Goal: Transaction & Acquisition: Book appointment/travel/reservation

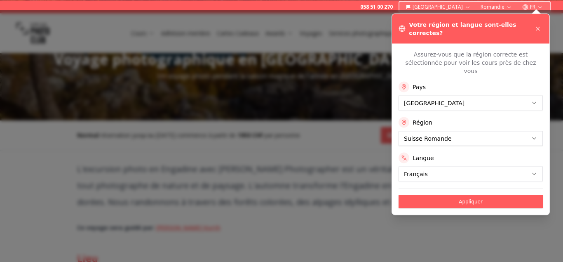
scroll to position [166, 0]
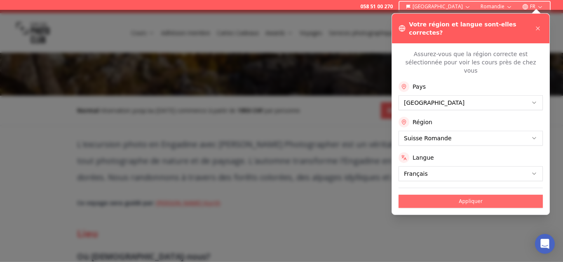
click at [477, 195] on button "Appliquer" at bounding box center [471, 201] width 144 height 13
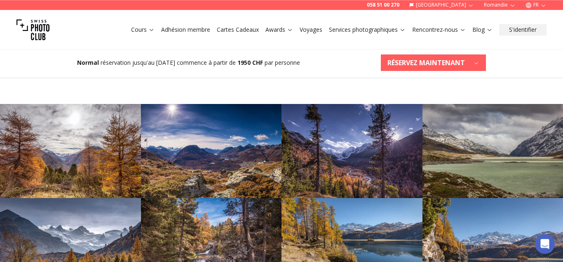
scroll to position [400, 0]
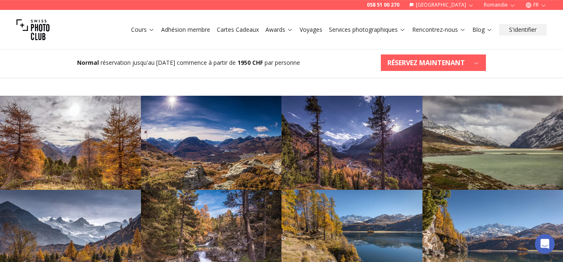
click at [366, 229] on img at bounding box center [351, 237] width 141 height 94
click at [363, 230] on img at bounding box center [351, 237] width 141 height 94
click at [364, 231] on img at bounding box center [351, 237] width 141 height 94
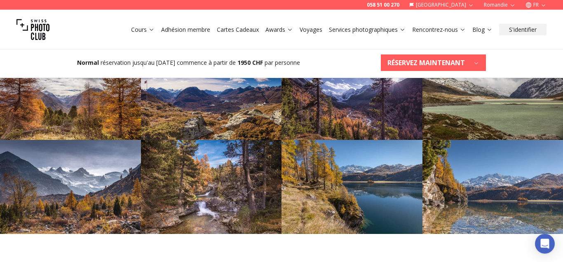
scroll to position [446, 0]
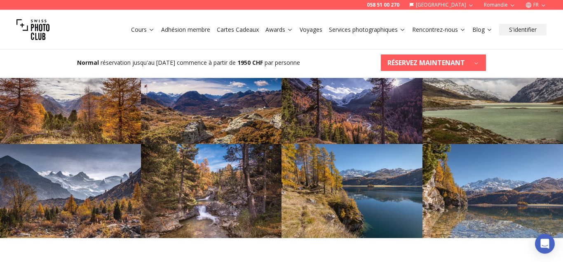
click at [389, 190] on img at bounding box center [351, 191] width 141 height 94
click at [387, 189] on img at bounding box center [351, 191] width 141 height 94
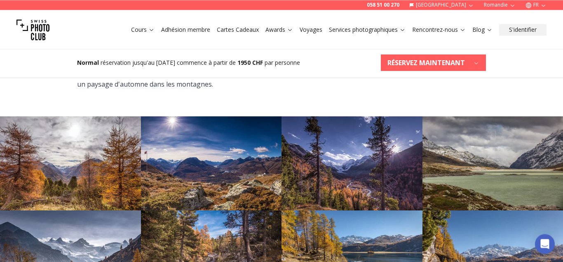
scroll to position [383, 0]
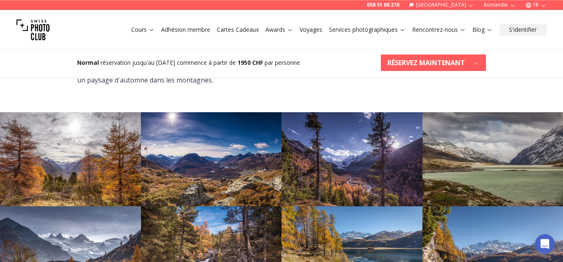
click at [334, 158] on img at bounding box center [351, 159] width 141 height 94
click at [334, 159] on img at bounding box center [351, 159] width 141 height 94
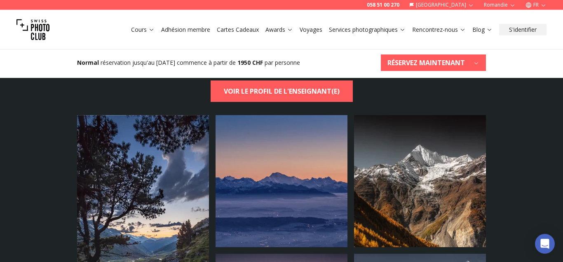
scroll to position [1537, 0]
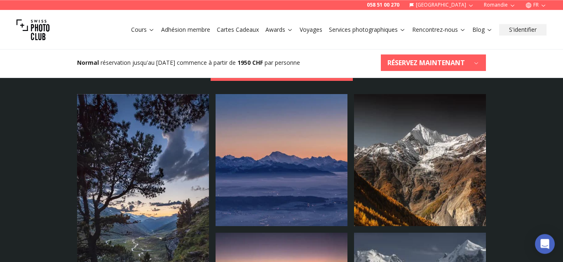
click at [446, 159] on img at bounding box center [420, 160] width 132 height 132
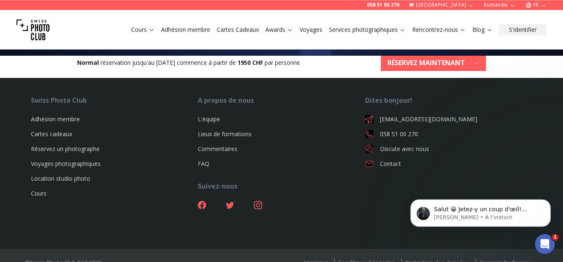
scroll to position [2303, 0]
